Goal: Task Accomplishment & Management: Manage account settings

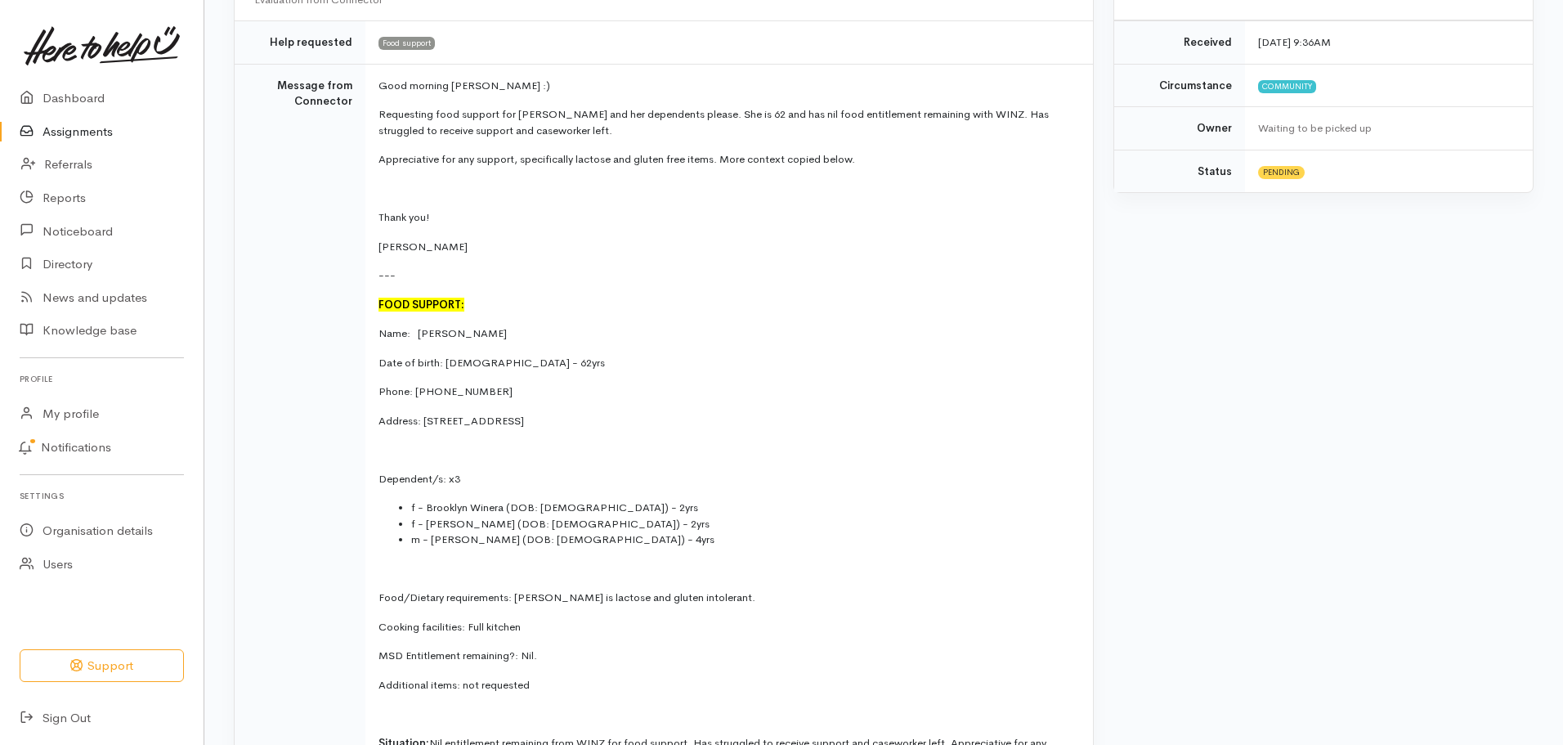
scroll to position [425, 0]
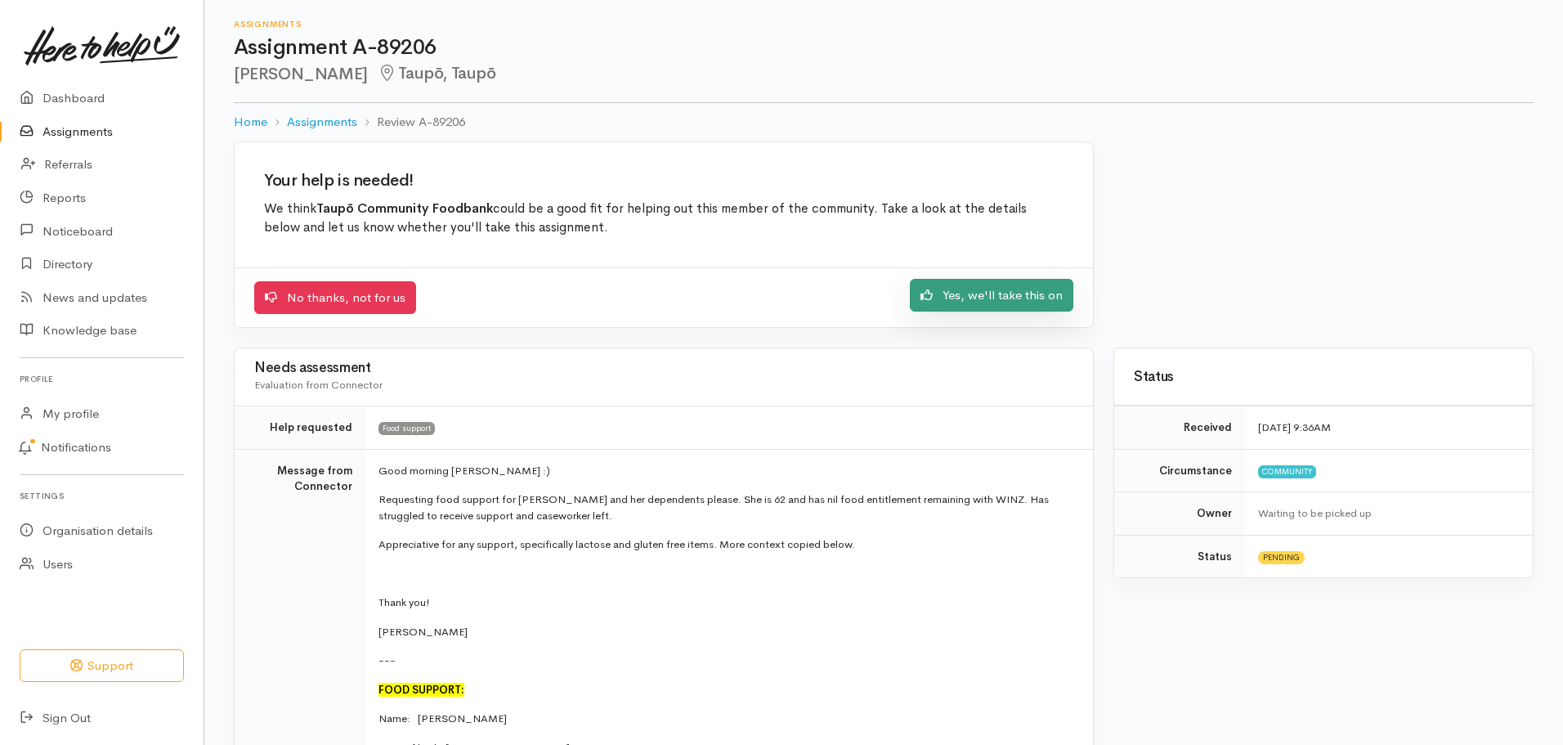
click at [985, 297] on link "Yes, we'll take this on" at bounding box center [992, 296] width 164 height 34
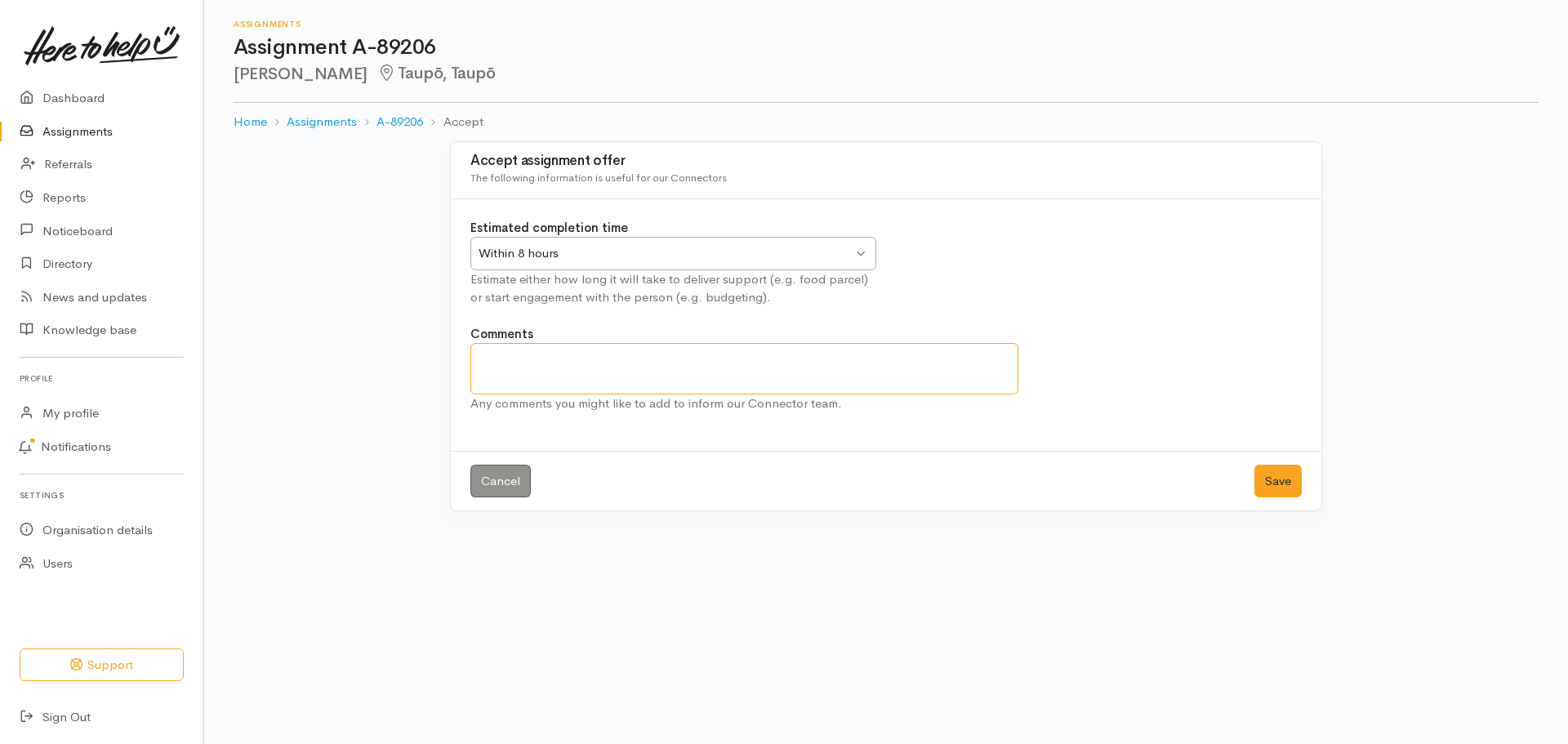
click at [506, 370] on textarea "Comments" at bounding box center [744, 369] width 548 height 52
type textarea "L"
click at [478, 375] on textarea "Emergency Parcel only as supposed to engage with Taupo Budget Advice( TBAS)" at bounding box center [744, 369] width 548 height 52
click at [930, 359] on textarea "Emergency Parcel only as supposed to engage with Taupo Budget Advice(TBAS)" at bounding box center [744, 369] width 548 height 52
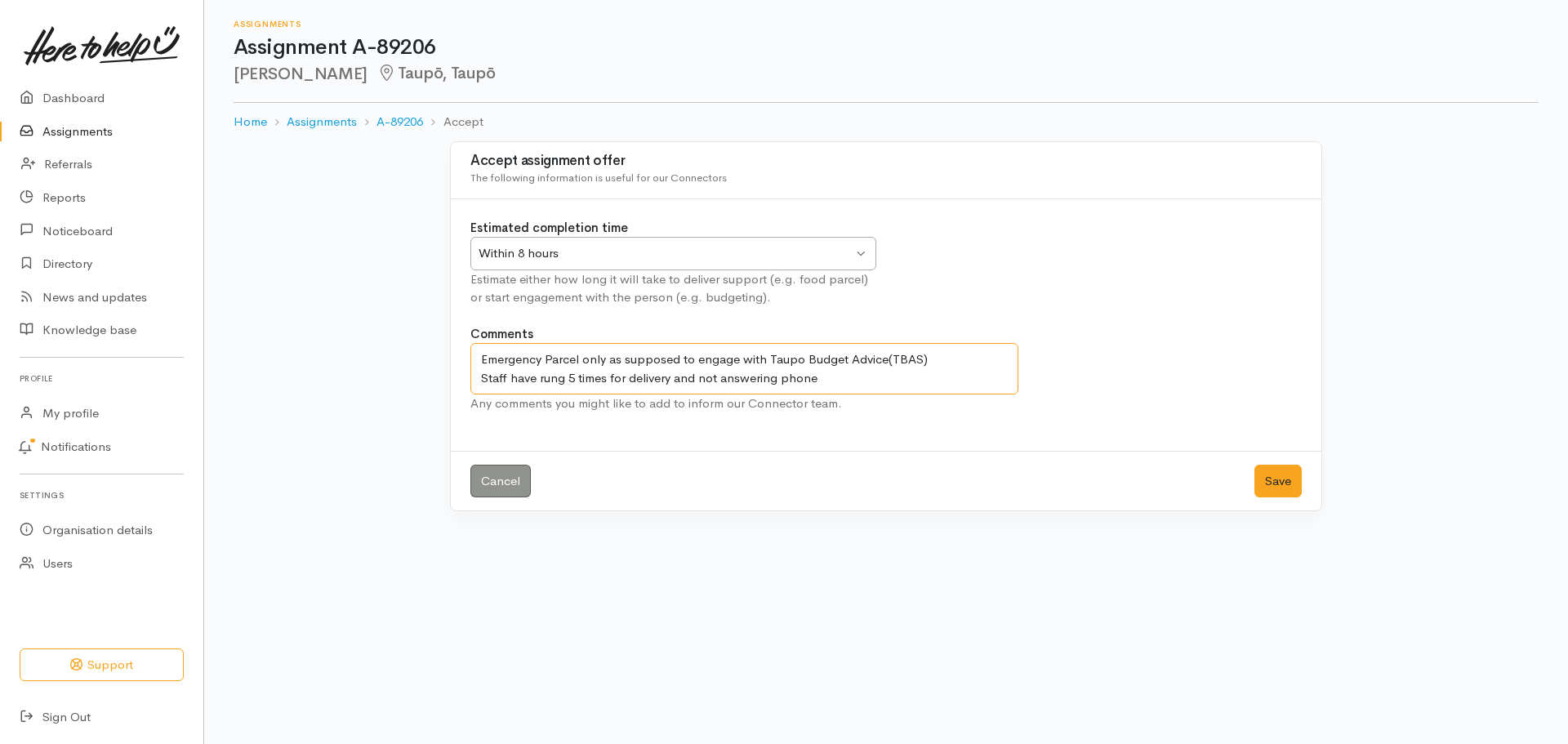
click at [678, 361] on textarea "Emergency Parcel only as supposed to engage with Taupo Budget Advice(TBAS) Staf…" at bounding box center [744, 369] width 548 height 52
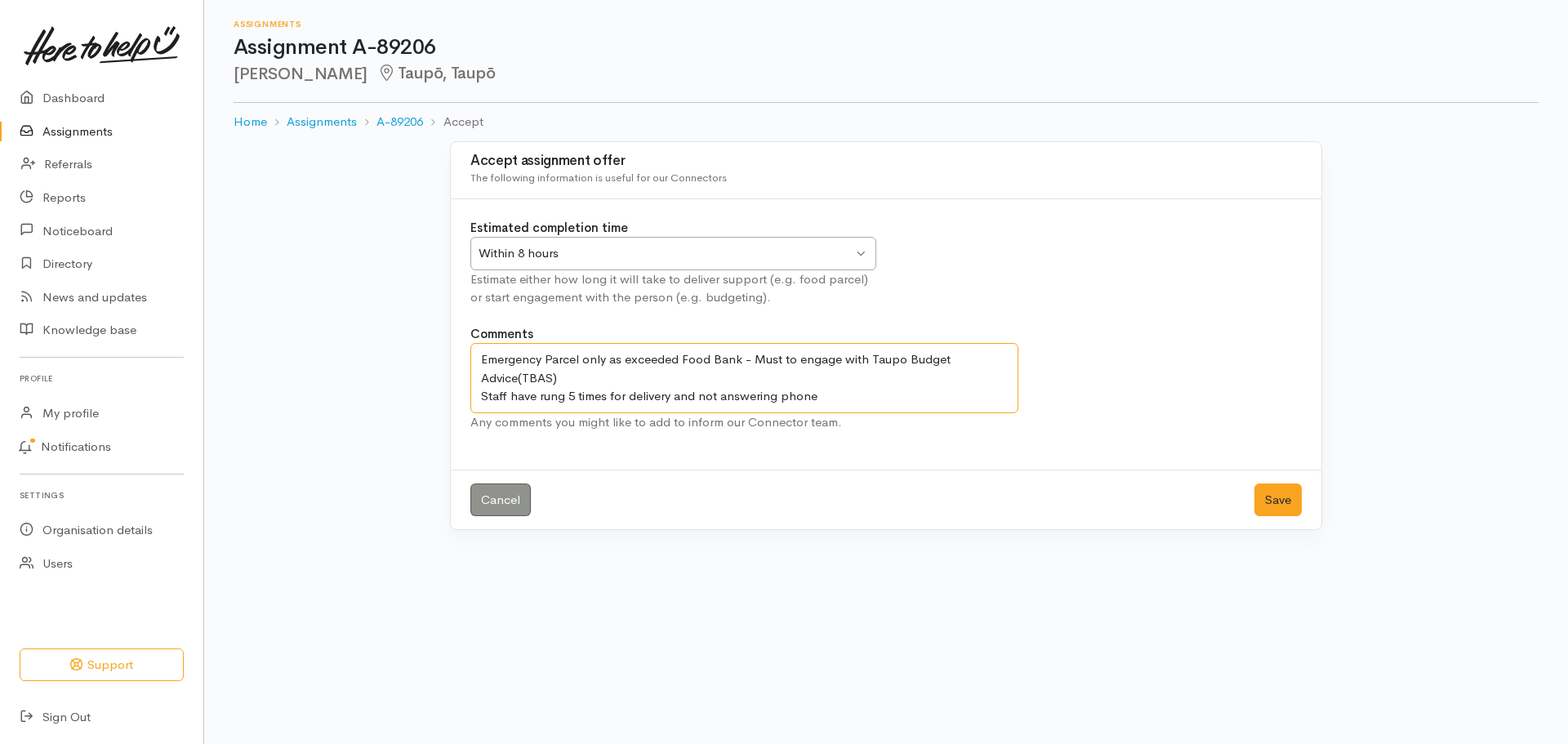
click at [796, 360] on textarea "Emergency Parcel only as exceeded Food Bank - Must to engage with Taupo Budget …" at bounding box center [744, 377] width 548 height 70
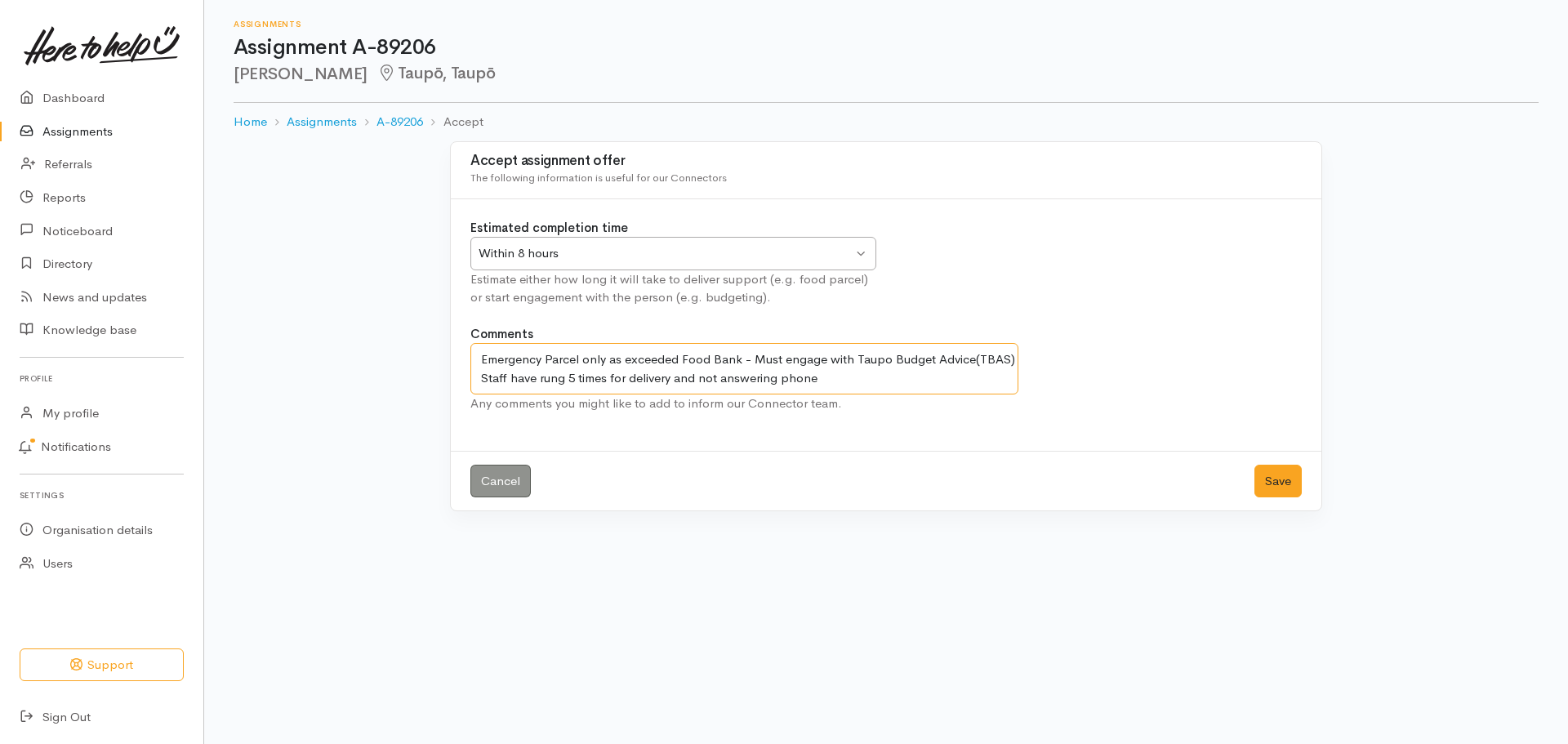
click at [610, 377] on textarea "Emergency Parcel only as exceeded Food Bank - Must engage with Taupo Budget Adv…" at bounding box center [744, 369] width 548 height 52
click at [912, 380] on textarea "Emergency Parcel only as exceeded Food Bank - Must engage with Taupo Budget Adv…" at bounding box center [744, 369] width 548 height 52
type textarea "Emergency Parcel only as exceeded Food Bank - Must engage with Taupo Budget Adv…"
click at [1270, 485] on button "Save" at bounding box center [1277, 481] width 47 height 34
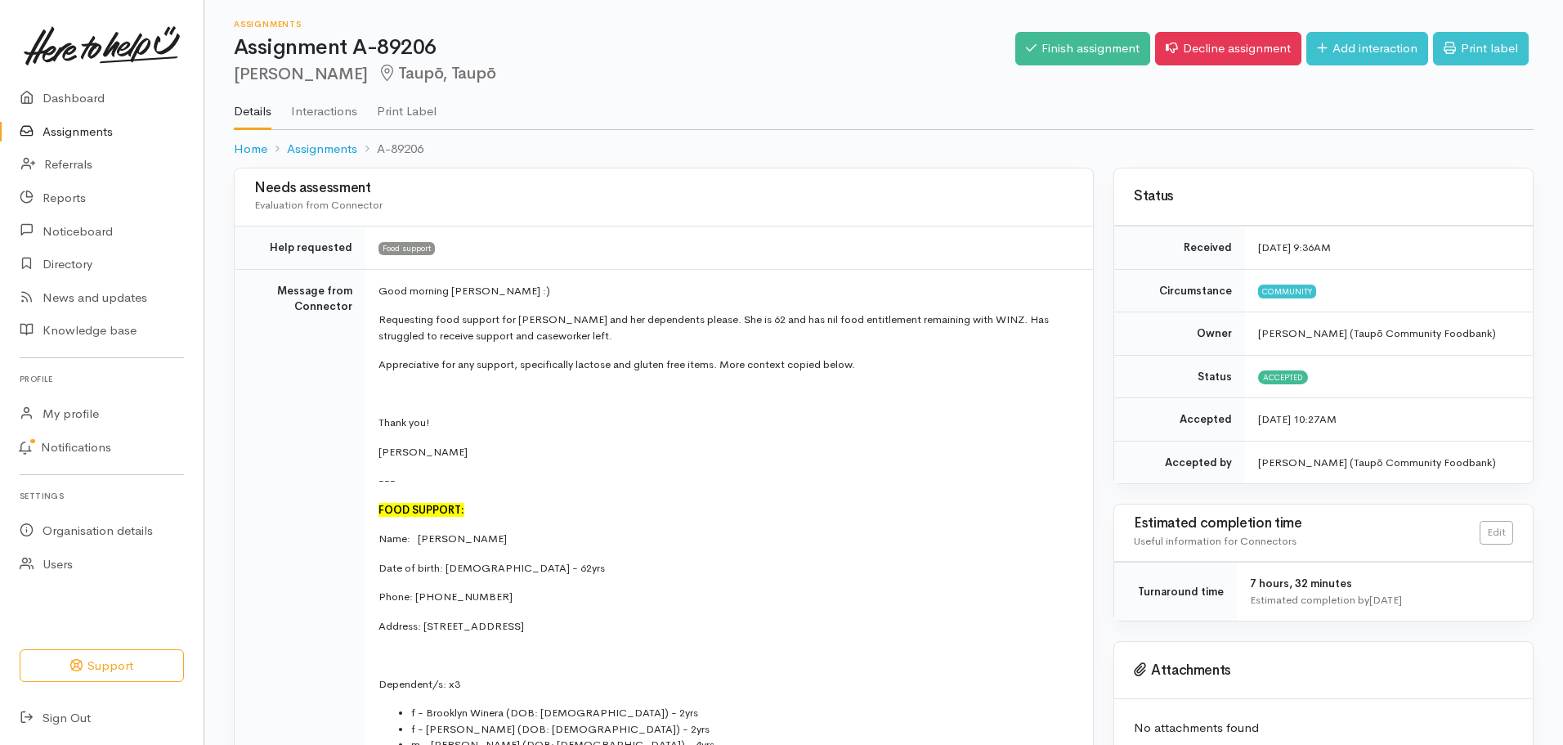
click at [99, 126] on link "Assignments" at bounding box center [102, 132] width 204 height 34
